Goal: Find specific page/section: Find specific page/section

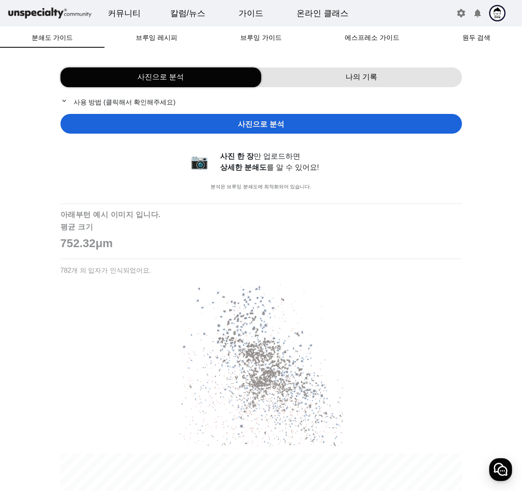
click at [49, 13] on img at bounding box center [50, 13] width 86 height 14
